Goal: Check status

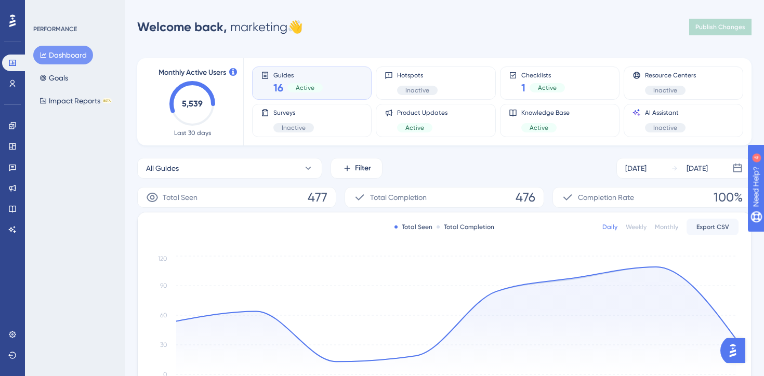
click at [7, 135] on div "Engagement Widgets Feedback Product Updates Knowledge Base AI Assistant" at bounding box center [12, 177] width 21 height 121
click at [9, 130] on link at bounding box center [12, 125] width 21 height 17
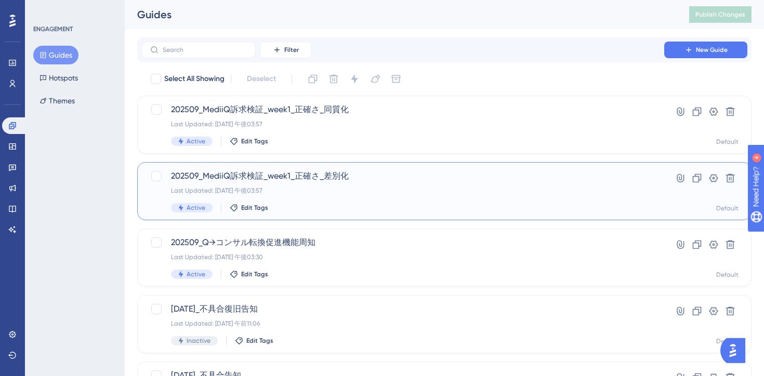
click at [413, 191] on div "Last Updated: [DATE] 午後03:57" at bounding box center [403, 191] width 464 height 8
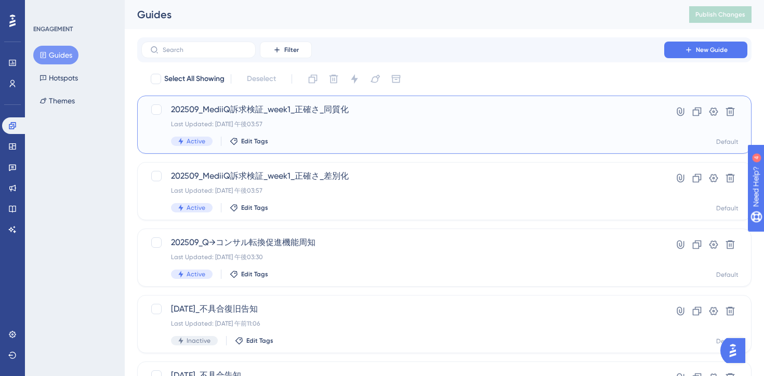
click at [407, 134] on div "202509_MediiQ訴求検証_week1_正確さ_同質化 Last Updated: [DATE] 午後03:57 Active Edit Tags" at bounding box center [403, 124] width 464 height 43
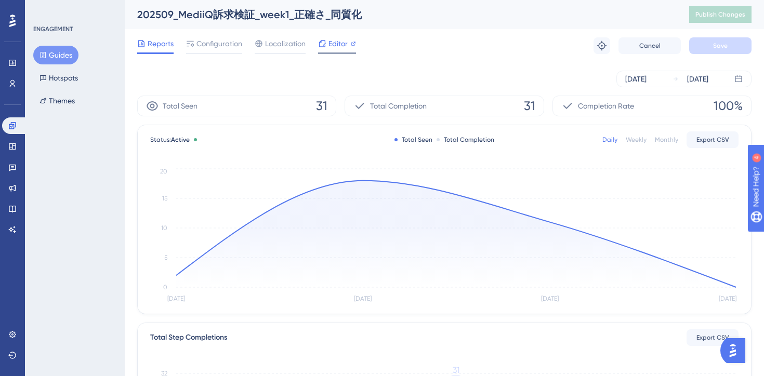
click at [342, 41] on span "Editor" at bounding box center [337, 43] width 19 height 12
